Goal: Information Seeking & Learning: Learn about a topic

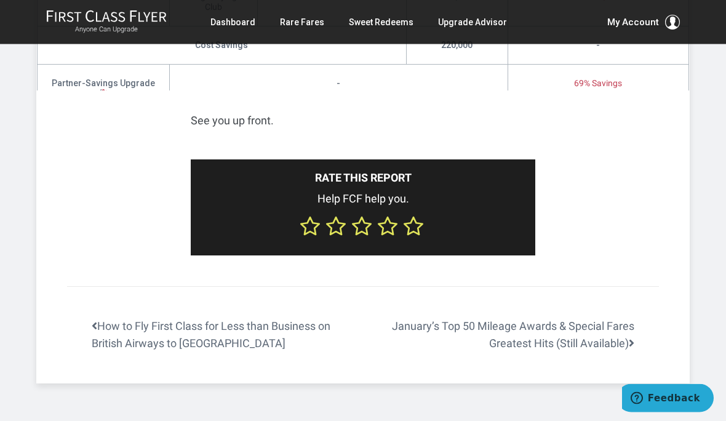
scroll to position [2757, 0]
click at [167, 325] on link "How to Fly First Class for Less than Business on British Airways to Europe" at bounding box center [215, 335] width 296 height 36
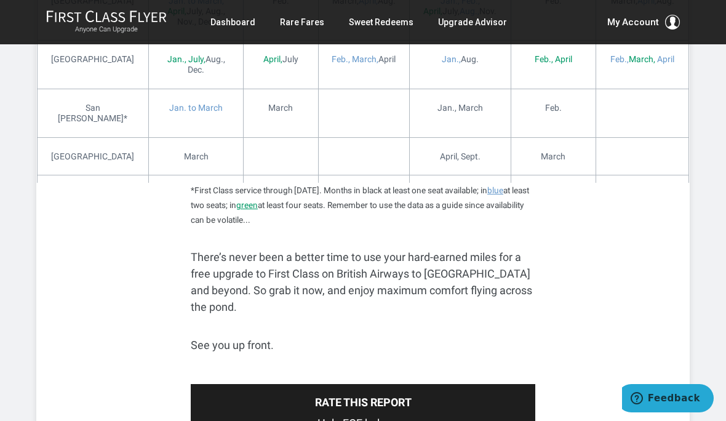
scroll to position [2687, 0]
click at [237, 31] on link "Dashboard" at bounding box center [232, 22] width 45 height 22
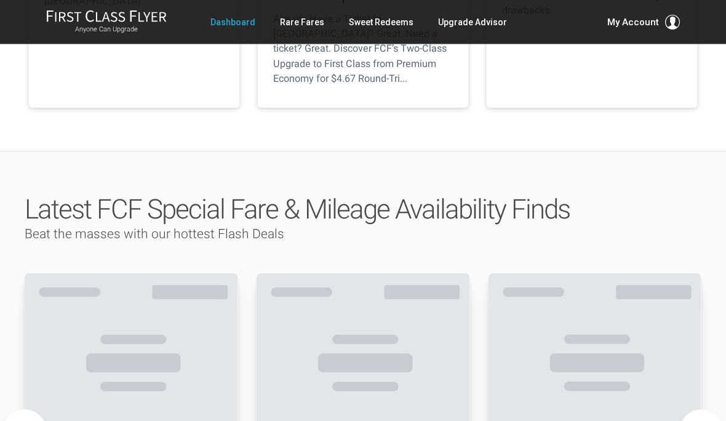
scroll to position [496, 0]
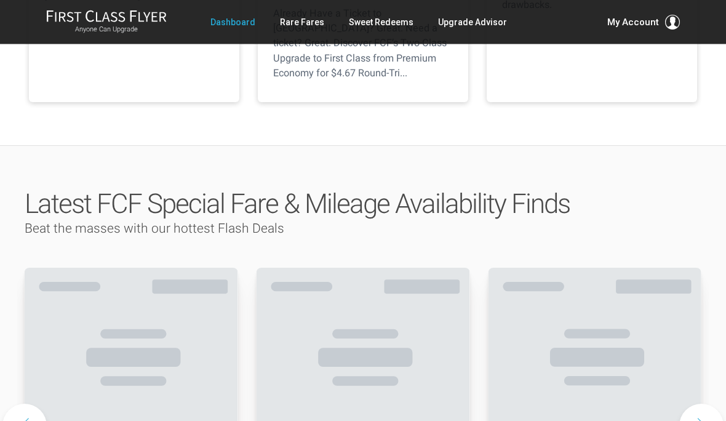
click at [368, 25] on link "Sweet Redeems" at bounding box center [381, 22] width 65 height 22
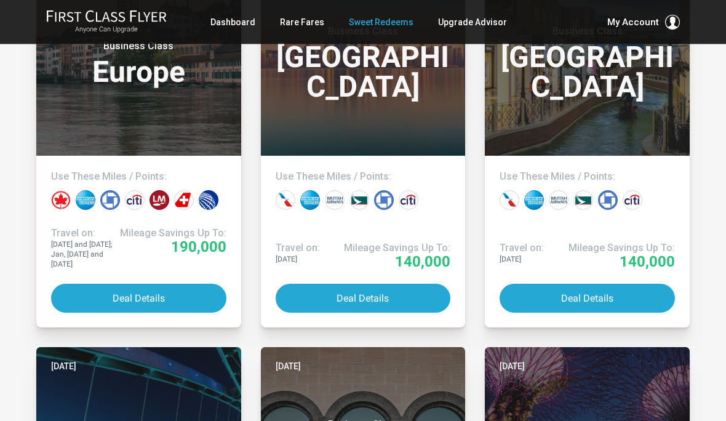
scroll to position [367, 0]
click at [181, 289] on button "Deal Details" at bounding box center [138, 298] width 175 height 29
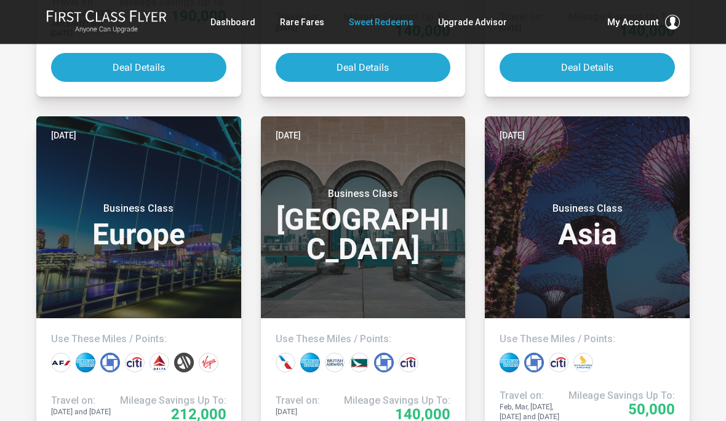
scroll to position [621, 0]
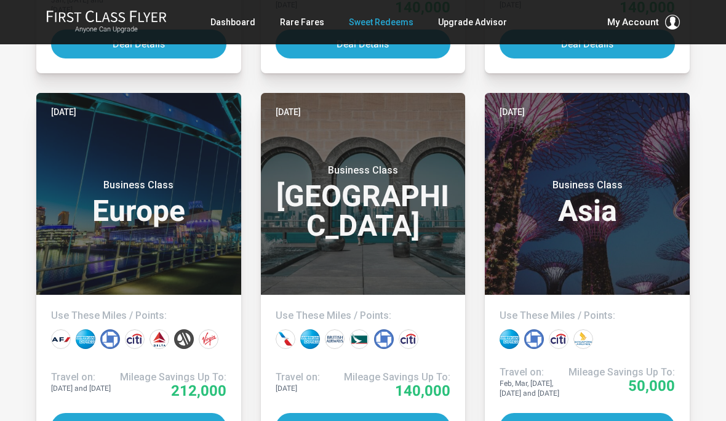
click at [167, 220] on h3 "Business Class Europe" at bounding box center [138, 202] width 175 height 47
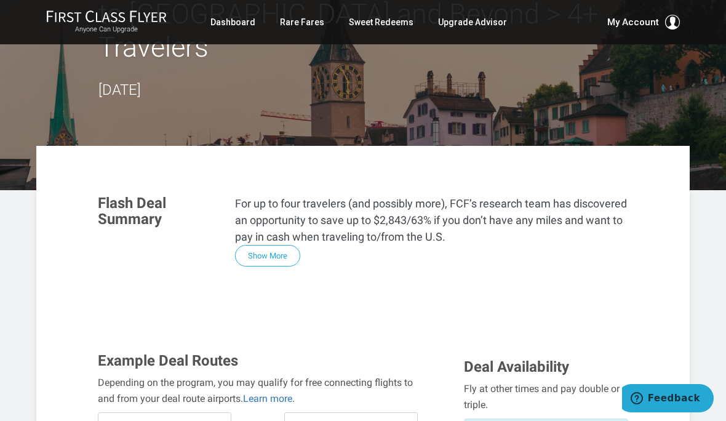
scroll to position [128, 0]
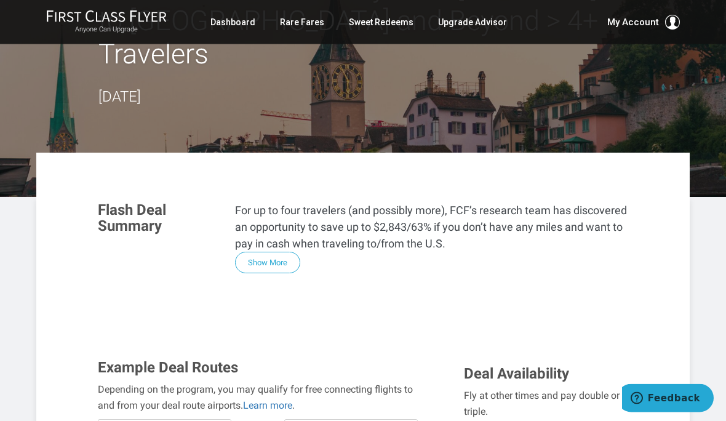
click at [261, 252] on button "Show More" at bounding box center [267, 263] width 65 height 22
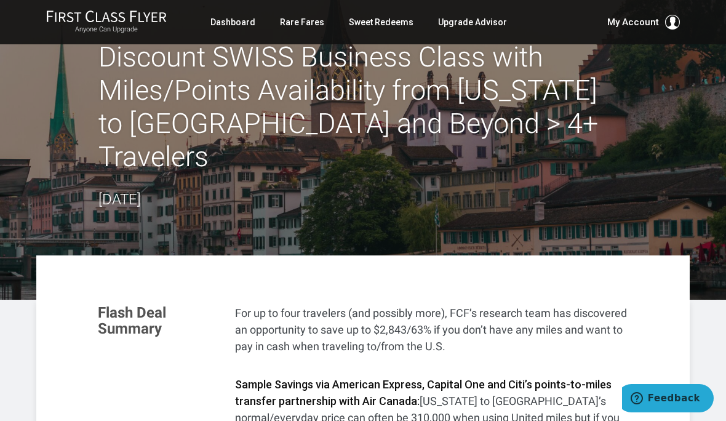
scroll to position [0, 0]
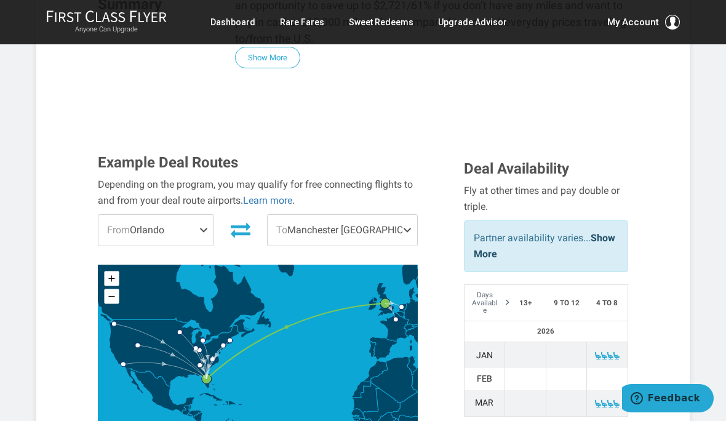
scroll to position [384, 0]
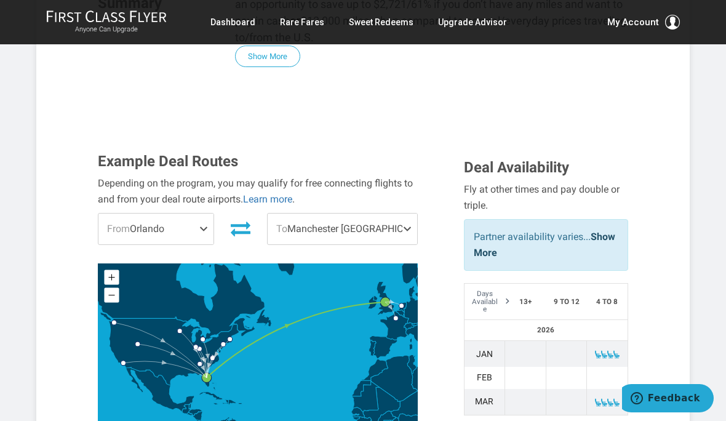
click at [286, 193] on link "Learn more" at bounding box center [267, 199] width 49 height 12
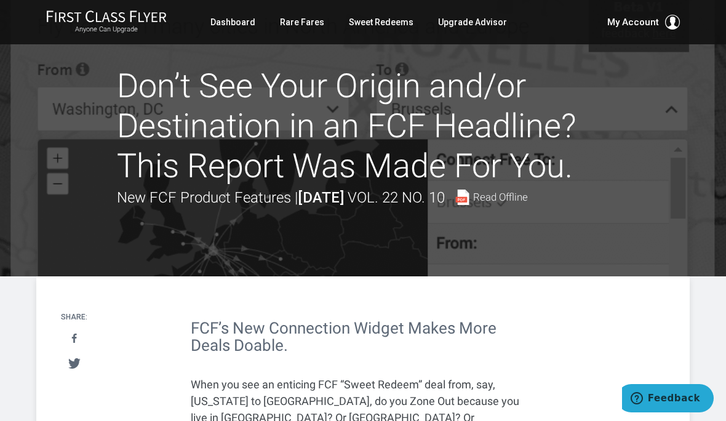
click at [575, 0] on div "Anyone Can Upgrade Dashboard Rare Fares Sweet Redeems Upgrade Advisor Profile L…" at bounding box center [363, 22] width 726 height 44
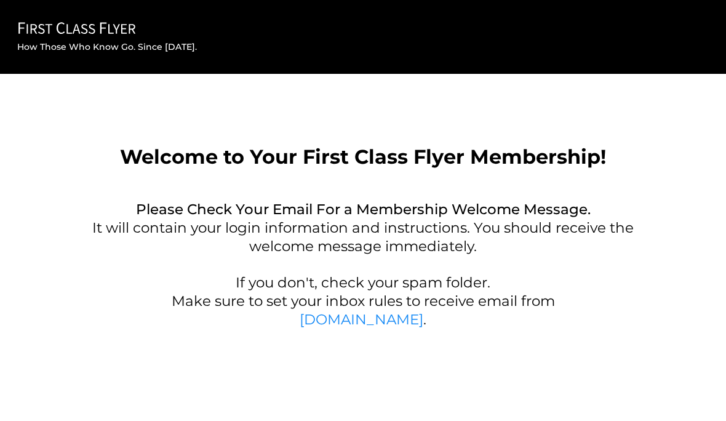
click at [398, 320] on link "[DOMAIN_NAME]" at bounding box center [362, 319] width 124 height 17
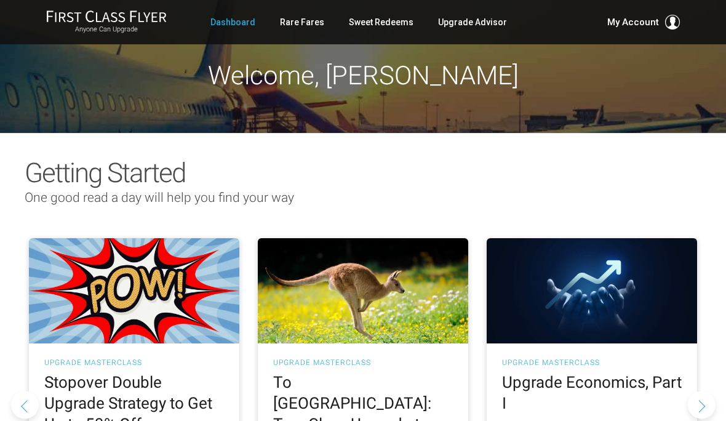
click at [380, 20] on link "Sweet Redeems" at bounding box center [381, 22] width 65 height 22
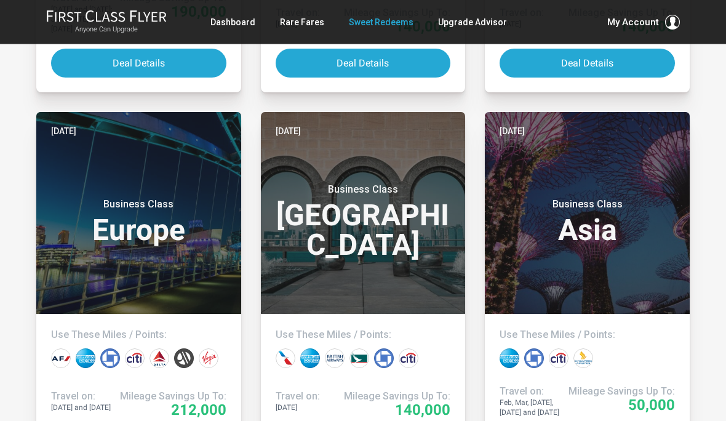
scroll to position [603, 0]
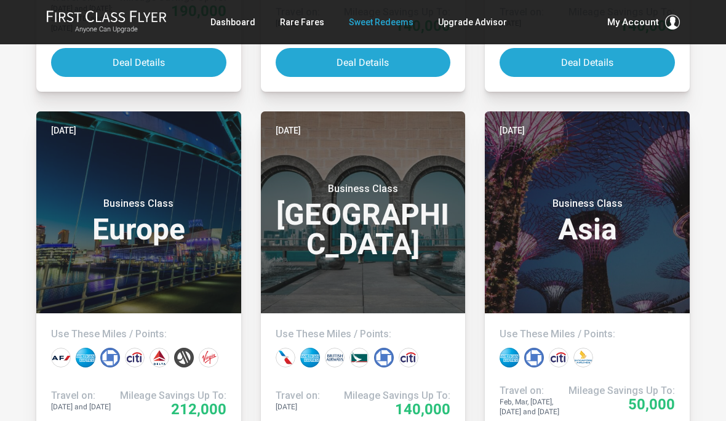
click at [595, 234] on h3 "Business Class Asia" at bounding box center [586, 220] width 175 height 47
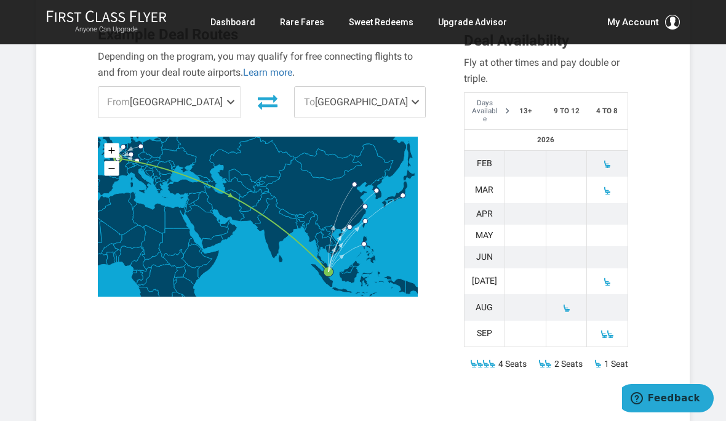
scroll to position [459, 0]
